Goal: Participate in discussion: Engage in conversation with other users on a specific topic

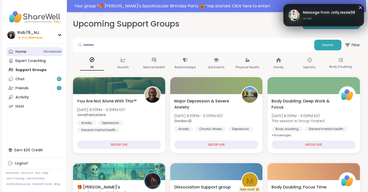
click at [44, 52] on span "9 Scheduled" at bounding box center [52, 52] width 18 height 4
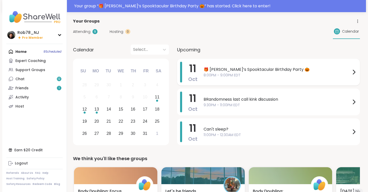
click at [236, 72] on span "🎁 [PERSON_NAME]’s Spooktacular Birthday Party 🎃" at bounding box center [277, 69] width 147 height 6
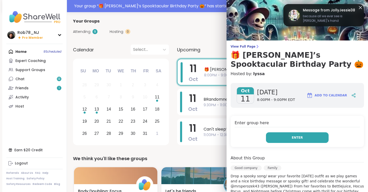
click at [295, 137] on span "Enter" at bounding box center [297, 137] width 11 height 5
click at [282, 138] on button "Enter" at bounding box center [297, 137] width 63 height 11
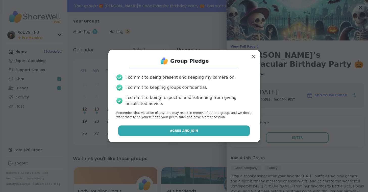
click at [196, 131] on span "Agree and Join" at bounding box center [184, 130] width 28 height 5
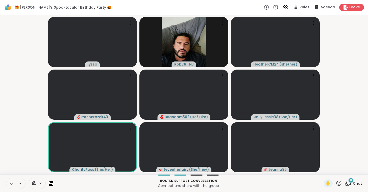
click at [10, 183] on icon at bounding box center [11, 183] width 5 height 5
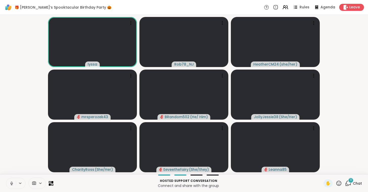
click at [12, 183] on icon at bounding box center [11, 182] width 1 height 2
click at [37, 183] on span at bounding box center [34, 183] width 10 height 5
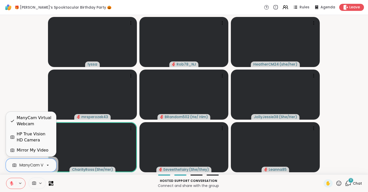
click at [37, 168] on div "ManyCam Virtual Webcam" at bounding box center [46, 165] width 54 height 6
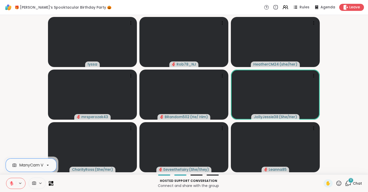
scroll to position [0, 22]
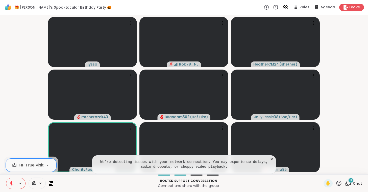
click at [11, 182] on icon at bounding box center [12, 182] width 2 height 2
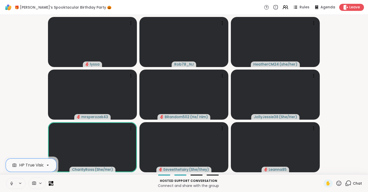
click at [9, 184] on button at bounding box center [11, 183] width 10 height 11
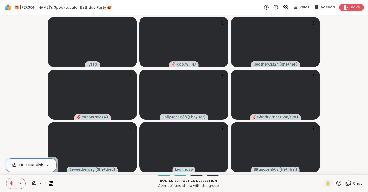
click at [9, 184] on button at bounding box center [11, 183] width 10 height 11
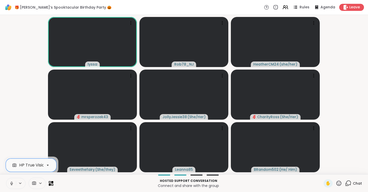
click at [6, 178] on button at bounding box center [11, 183] width 10 height 11
click at [9, 184] on button at bounding box center [11, 183] width 10 height 11
drag, startPoint x: 9, startPoint y: 184, endPoint x: 8, endPoint y: 177, distance: 6.7
click at [8, 177] on div "option HP True Vision HD Camera, selected. HP True Vision HD Camera Hosted supp…" at bounding box center [184, 183] width 368 height 18
click at [11, 182] on icon at bounding box center [11, 183] width 5 height 5
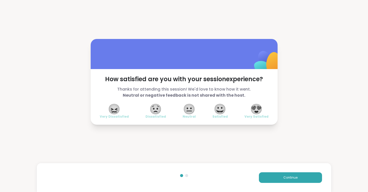
click at [258, 107] on span "😍" at bounding box center [256, 108] width 13 height 9
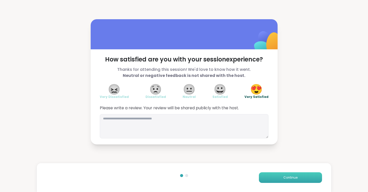
click at [269, 177] on button "Continue" at bounding box center [290, 177] width 63 height 11
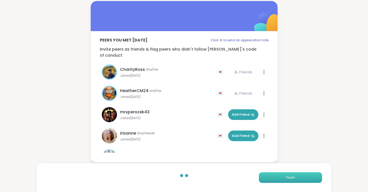
click at [269, 177] on button "Finish" at bounding box center [290, 177] width 63 height 11
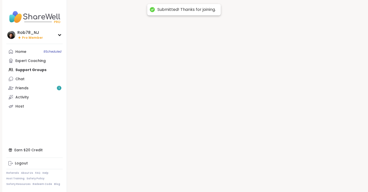
click at [269, 177] on div at bounding box center [216, 96] width 299 height 192
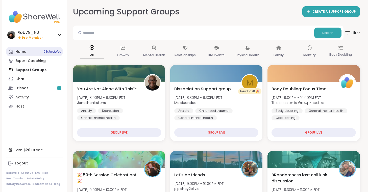
click at [26, 51] on link "Home 9 Scheduled" at bounding box center [34, 51] width 56 height 9
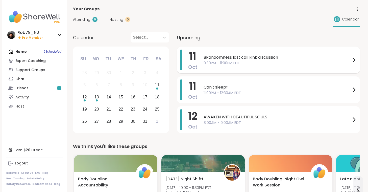
click at [226, 61] on span "9:30PM - 11:00PM EDT" at bounding box center [277, 62] width 147 height 5
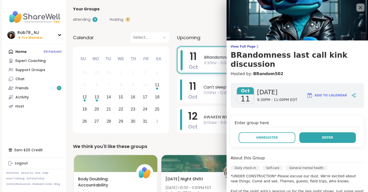
click at [323, 132] on button "Enter" at bounding box center [328, 137] width 57 height 11
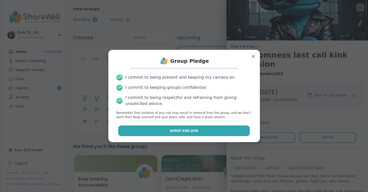
click at [198, 125] on button "Agree and Join" at bounding box center [184, 130] width 132 height 11
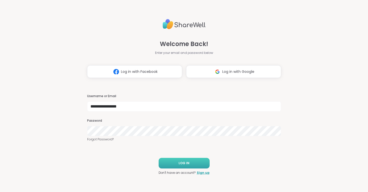
click at [191, 164] on button "LOG IN" at bounding box center [184, 163] width 51 height 11
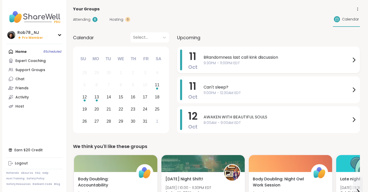
click at [227, 63] on span "9:30PM - 11:00PM EDT" at bounding box center [277, 62] width 147 height 5
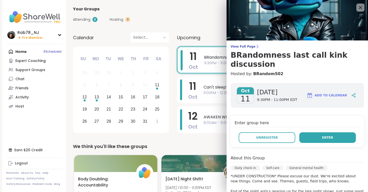
click at [321, 132] on button "Enter" at bounding box center [328, 137] width 57 height 11
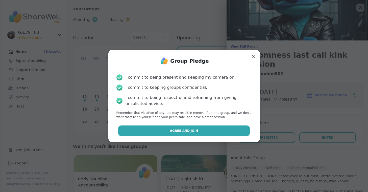
click at [184, 131] on span "Agree and Join" at bounding box center [184, 130] width 28 height 5
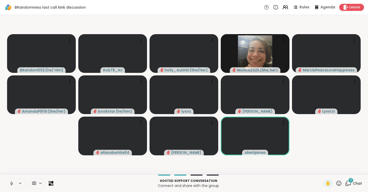
click at [12, 185] on icon at bounding box center [11, 183] width 5 height 5
click at [37, 183] on span at bounding box center [34, 183] width 10 height 5
click at [39, 164] on div "ManyCam Virtual Webcam" at bounding box center [46, 165] width 54 height 6
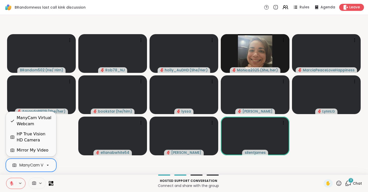
scroll to position [0, 22]
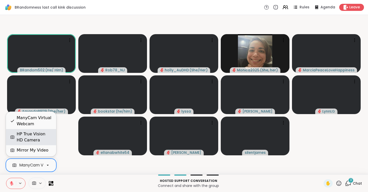
click at [37, 135] on div "HP True Vision HD Camera" at bounding box center [34, 137] width 35 height 12
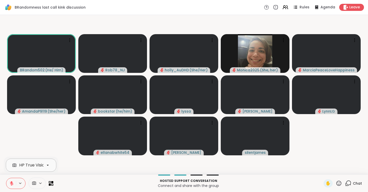
scroll to position [0, 20]
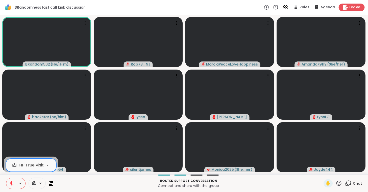
click at [353, 7] on span "Leave" at bounding box center [355, 7] width 11 height 5
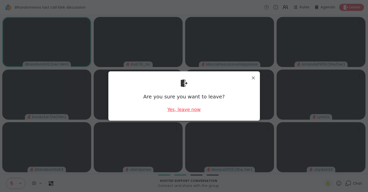
click at [186, 108] on div "Yes, leave now" at bounding box center [183, 109] width 33 height 6
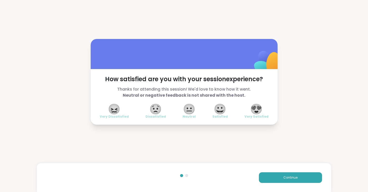
click at [254, 177] on div "Continue" at bounding box center [256, 177] width 132 height 11
click at [262, 177] on button "Continue" at bounding box center [290, 177] width 63 height 11
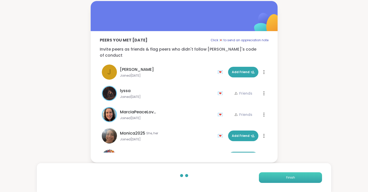
click at [262, 177] on button "Finish" at bounding box center [290, 177] width 63 height 11
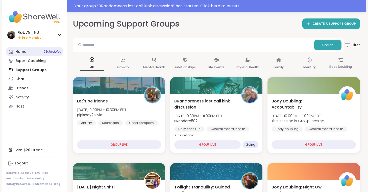
click at [32, 51] on link "Home 8 Scheduled" at bounding box center [34, 51] width 56 height 9
